Goal: Entertainment & Leisure: Consume media (video, audio)

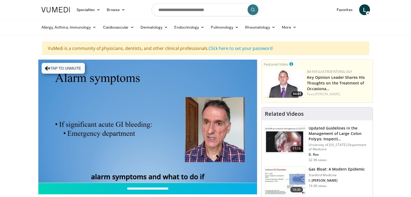
click at [55, 177] on div "10 seconds Tap to unmute" at bounding box center [147, 121] width 219 height 123
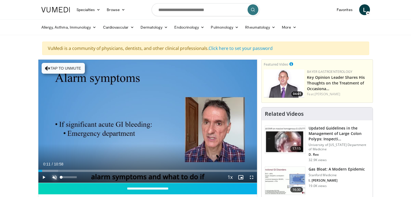
drag, startPoint x: 53, startPoint y: 178, endPoint x: 49, endPoint y: 177, distance: 4.7
click at [50, 178] on span "Video Player" at bounding box center [54, 177] width 11 height 11
click at [43, 177] on span "Video Player" at bounding box center [43, 177] width 11 height 11
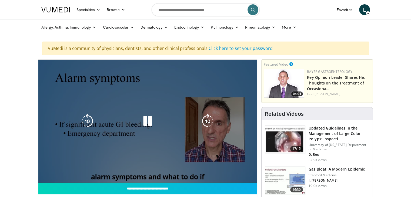
click at [60, 170] on video-js "**********" at bounding box center [147, 121] width 219 height 123
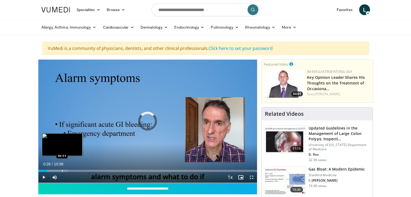
click at [62, 170] on div "Progress Bar" at bounding box center [62, 171] width 1 height 2
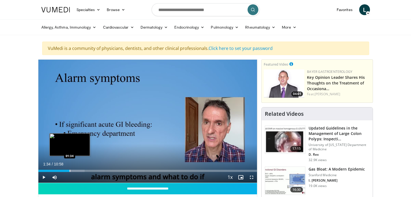
click at [70, 170] on div "Progress Bar" at bounding box center [70, 171] width 1 height 2
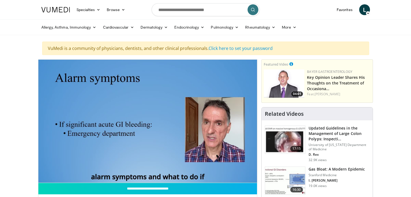
click at [89, 171] on div "10 seconds Tap to unmute" at bounding box center [147, 121] width 219 height 123
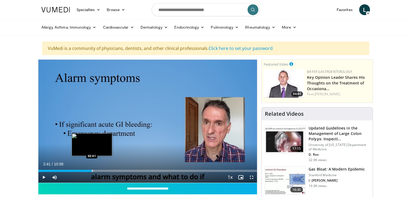
click at [92, 171] on div "Progress Bar" at bounding box center [92, 171] width 1 height 2
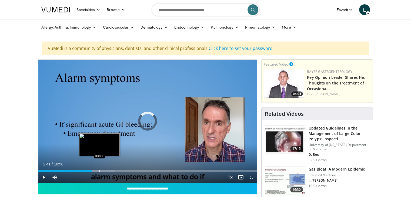
click at [100, 171] on div "Loaded : 34.85% 02:41 03:03" at bounding box center [147, 171] width 219 height 2
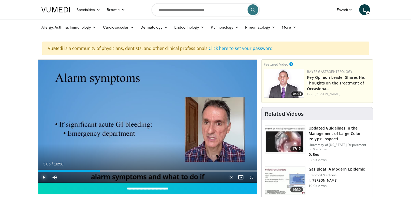
click at [43, 178] on span "Video Player" at bounding box center [43, 177] width 11 height 11
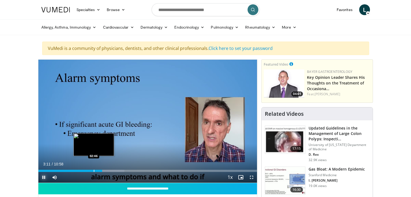
click at [94, 171] on div "Progress Bar" at bounding box center [94, 171] width 1 height 2
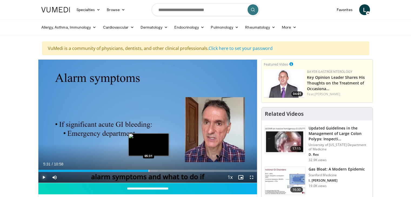
click at [148, 170] on div "Progress Bar" at bounding box center [148, 171] width 1 height 2
click at [158, 171] on div "Progress Bar" at bounding box center [158, 171] width 1 height 2
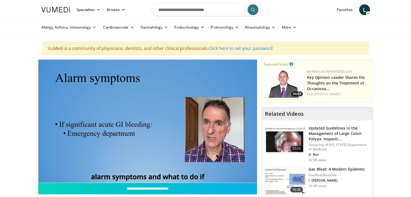
click at [169, 171] on video-js "**********" at bounding box center [147, 121] width 219 height 123
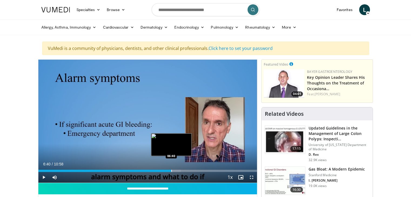
click at [171, 170] on div "Progress Bar" at bounding box center [171, 171] width 1 height 2
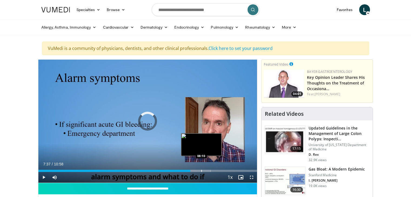
click at [201, 171] on div "Progress Bar" at bounding box center [201, 171] width 1 height 2
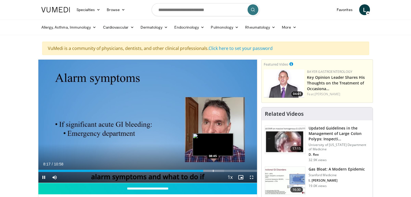
click at [213, 171] on div "Progress Bar" at bounding box center [213, 171] width 1 height 2
click at [220, 171] on div "Progress Bar" at bounding box center [220, 171] width 1 height 2
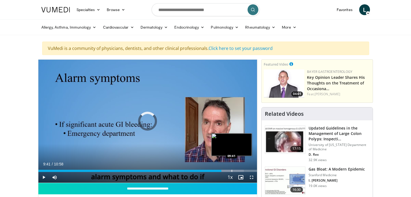
click at [231, 170] on div "Progress Bar" at bounding box center [231, 171] width 1 height 2
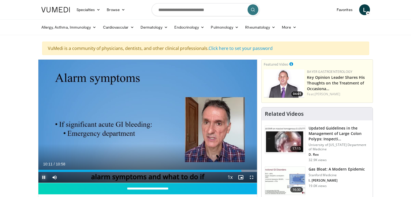
click at [45, 176] on span "Video Player" at bounding box center [43, 177] width 11 height 11
